Goal: Communication & Community: Answer question/provide support

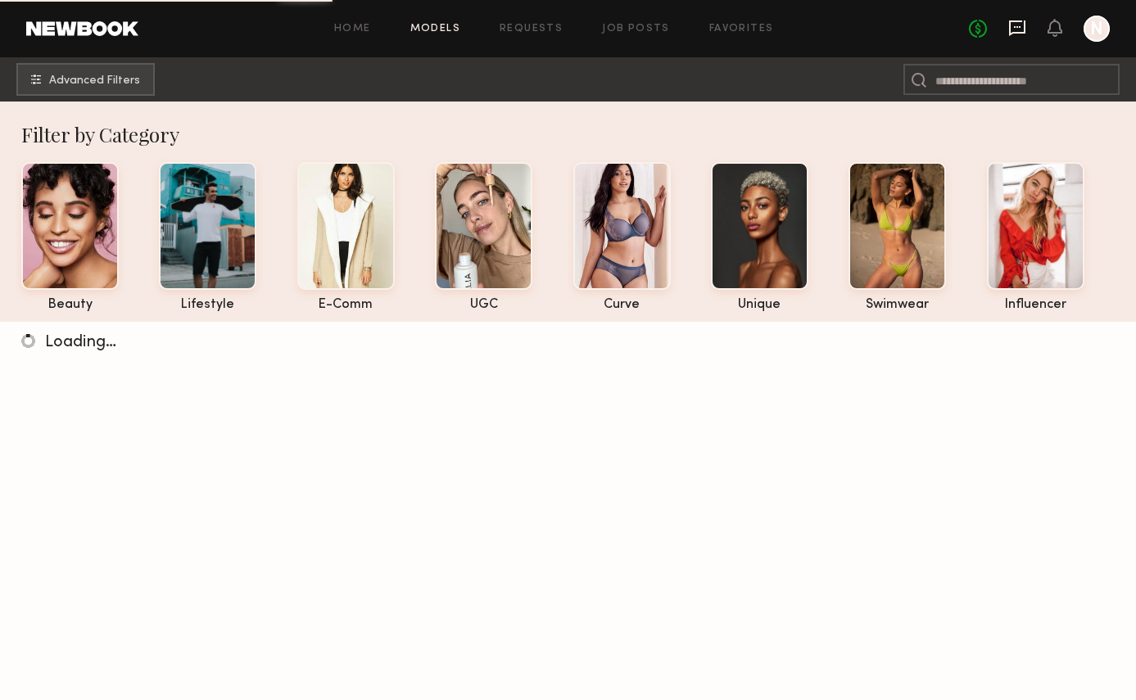
click at [1023, 21] on icon at bounding box center [1017, 28] width 16 height 16
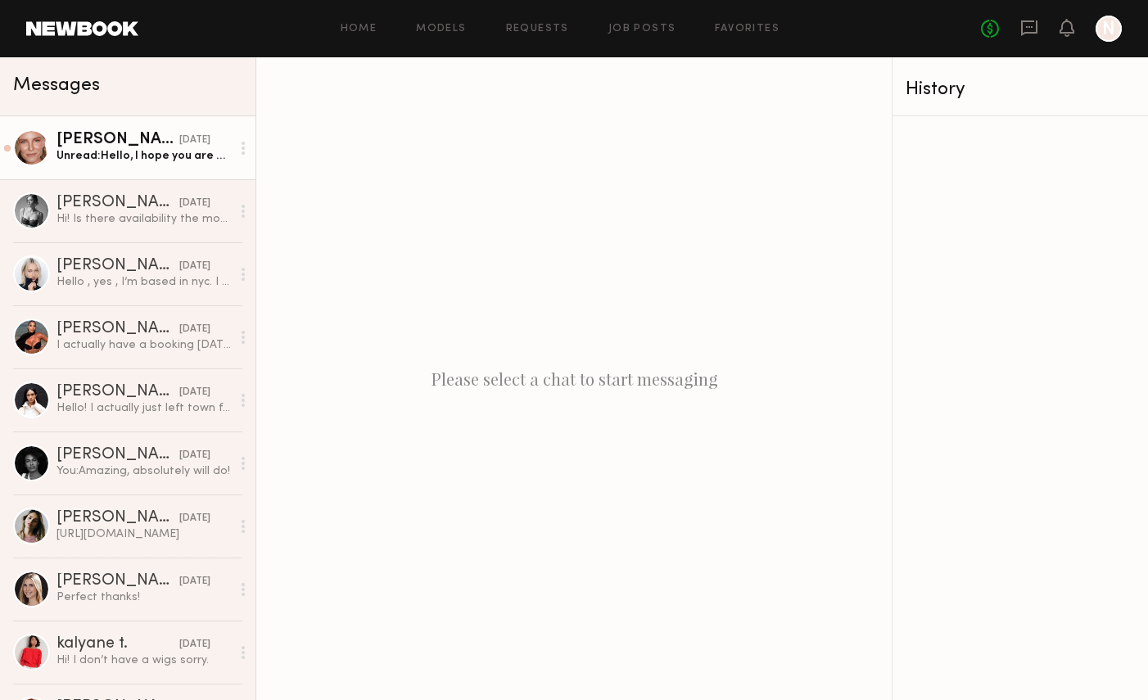
click at [113, 129] on link "[PERSON_NAME] [DATE] Unread: Hello, I hope you are well! Just checking in with …" at bounding box center [127, 147] width 255 height 63
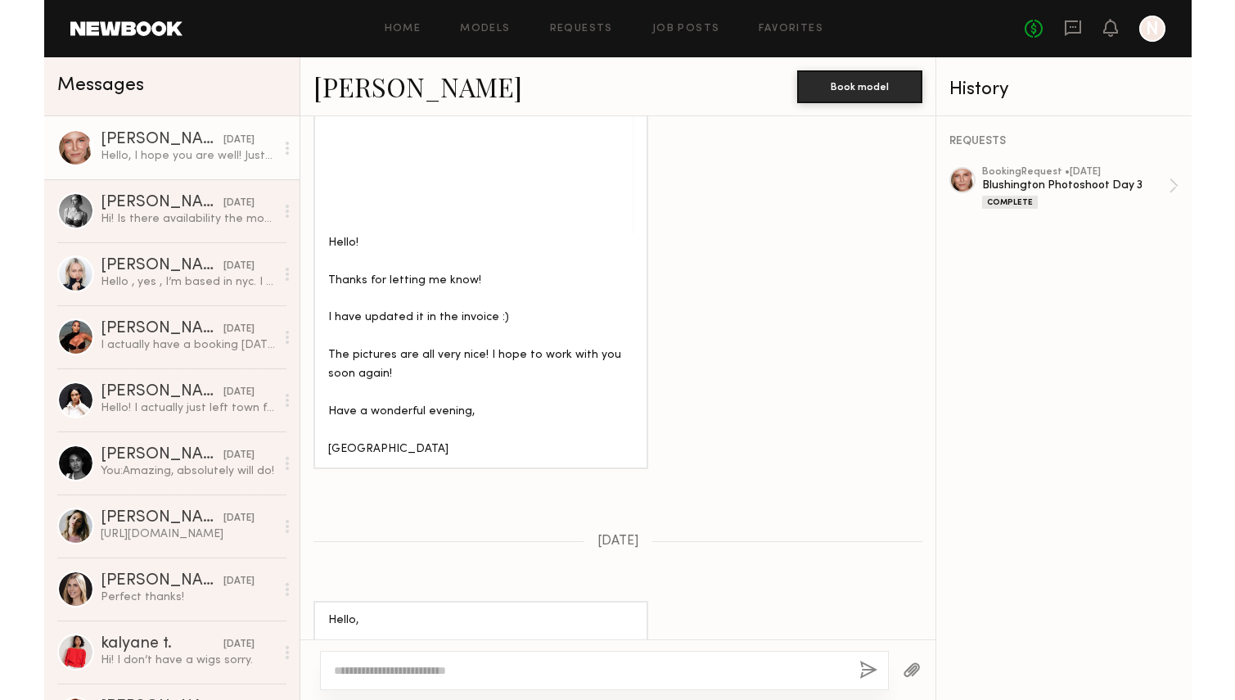
scroll to position [1912, 0]
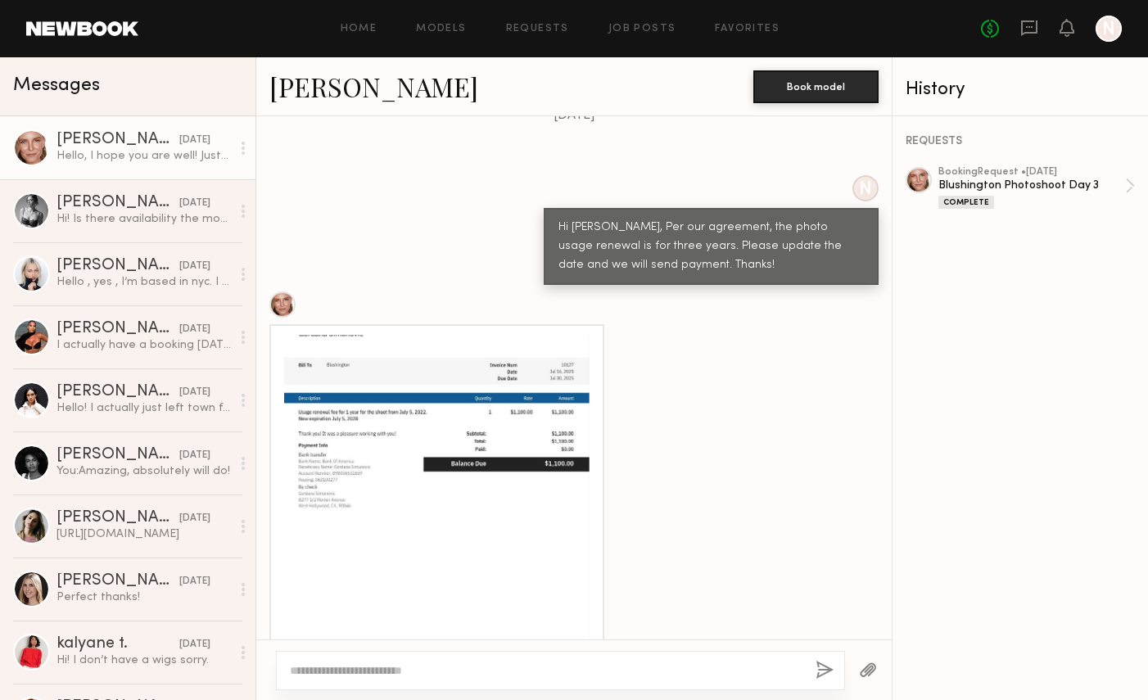
click at [459, 422] on div at bounding box center [436, 487] width 305 height 305
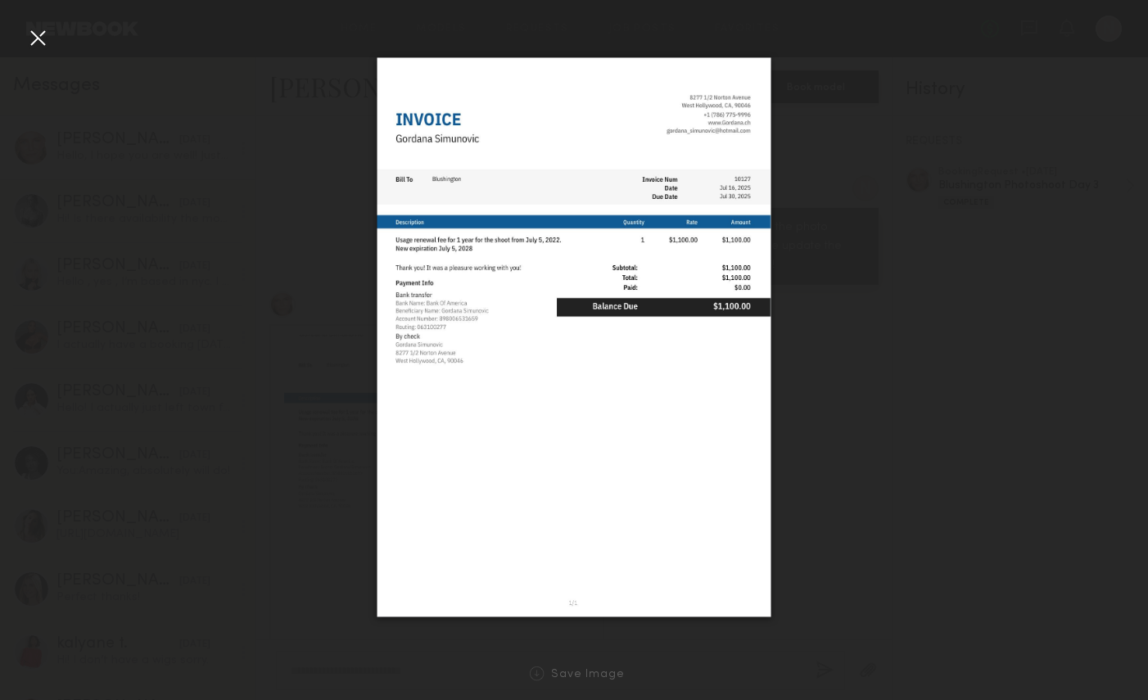
click at [802, 318] on div at bounding box center [574, 336] width 1148 height 621
click at [37, 39] on div at bounding box center [38, 38] width 26 height 26
